Goal: Task Accomplishment & Management: Manage account settings

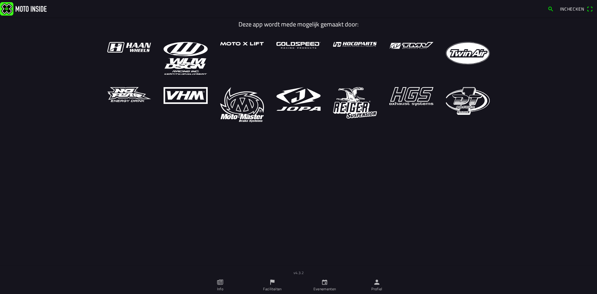
click at [372, 282] on link "Profiel" at bounding box center [377, 284] width 52 height 17
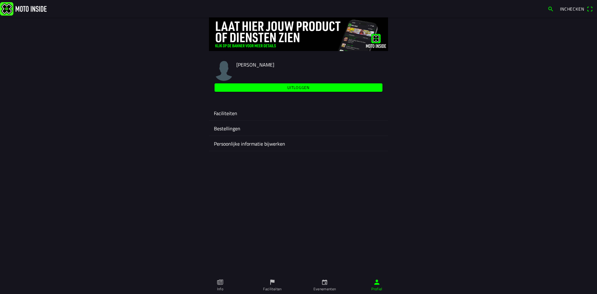
click at [237, 114] on ion-label "Faciliteiten" at bounding box center [298, 112] width 169 height 7
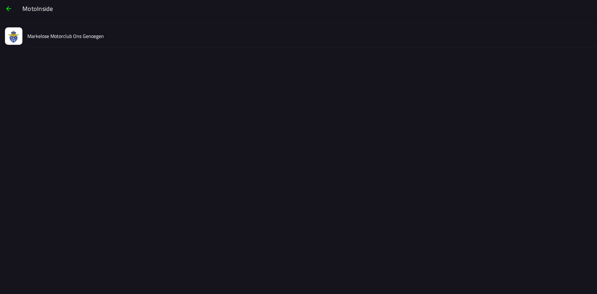
click at [0, 0] on slot "Markelose Motorclub Ons Genoegen" at bounding box center [0, 0] width 0 height 0
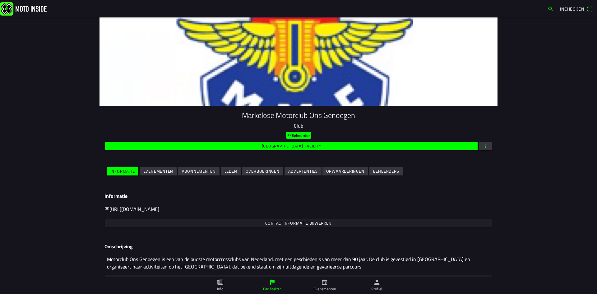
click at [0, 0] on slot "Evenementen" at bounding box center [0, 0] width 0 height 0
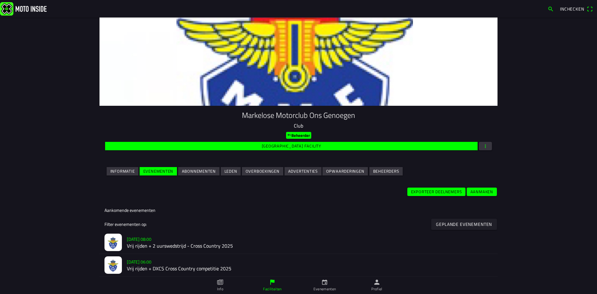
click at [142, 243] on h2 "Vrij rijden + 2 uurswedstrijd - Cross Country 2025" at bounding box center [309, 246] width 365 height 6
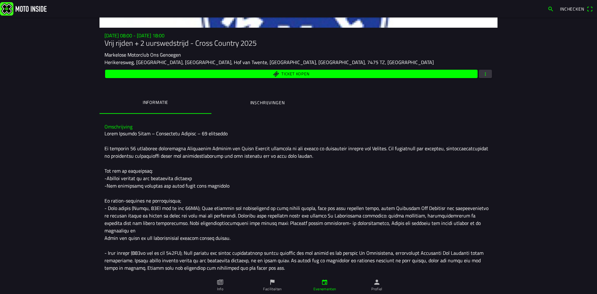
scroll to position [124, 0]
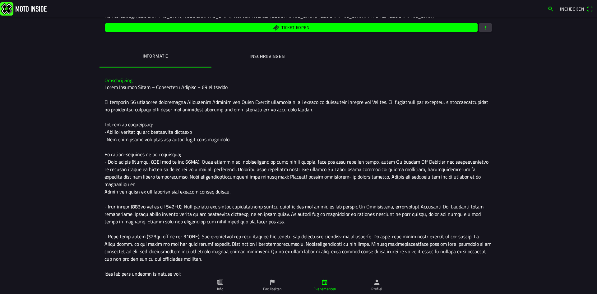
click at [484, 25] on span "button" at bounding box center [485, 27] width 6 height 8
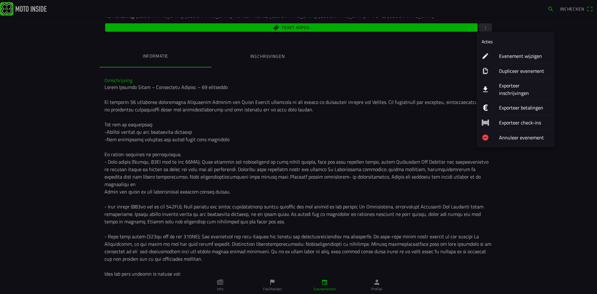
click at [490, 58] on button "Evenement wijzigen" at bounding box center [515, 55] width 78 height 15
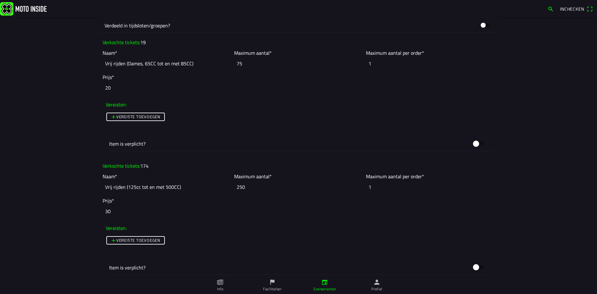
scroll to position [621, 0]
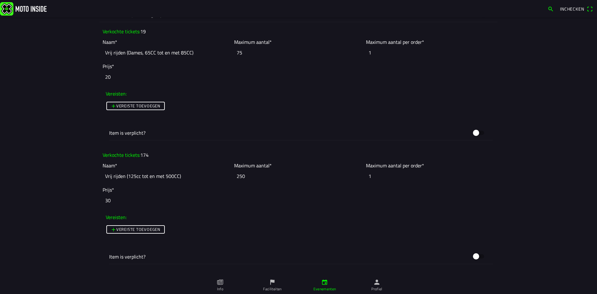
click at [243, 176] on input "250" at bounding box center [298, 176] width 128 height 14
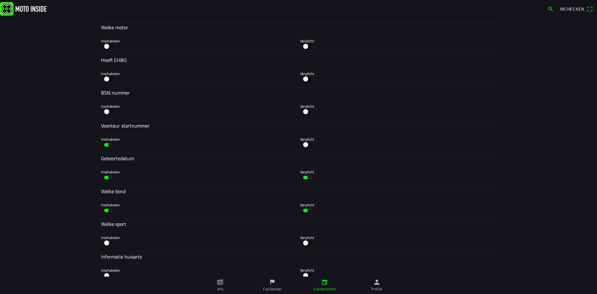
scroll to position [2011, 0]
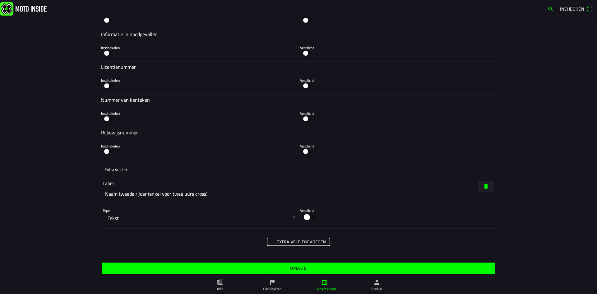
type input "225"
click at [0, 0] on slot "Update" at bounding box center [0, 0] width 0 height 0
